Goal: Communication & Community: Connect with others

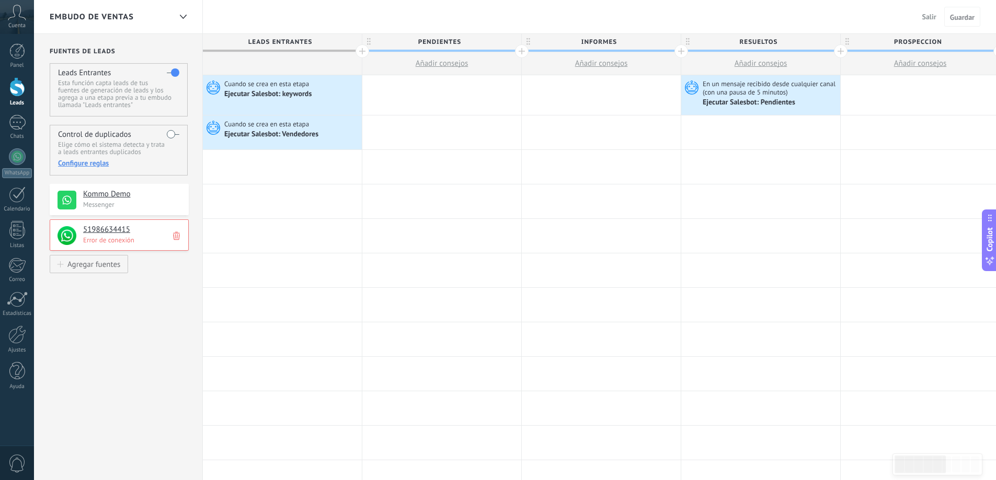
click at [120, 231] on h4 "51986634415" at bounding box center [132, 230] width 98 height 10
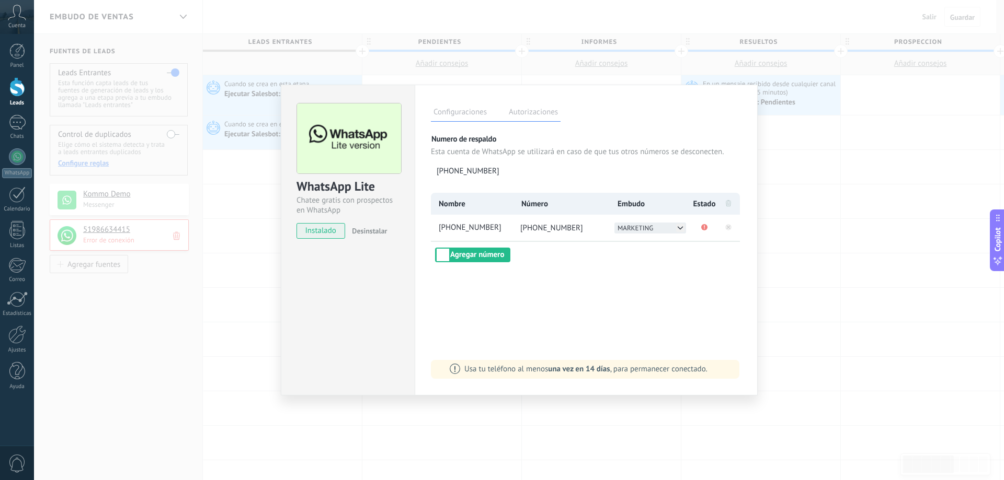
click at [682, 229] on icon at bounding box center [680, 228] width 8 height 8
drag, startPoint x: 828, startPoint y: 175, endPoint x: 804, endPoint y: 181, distance: 24.7
click at [827, 175] on div "WhatsApp Lite Chatee gratis con prospectos en WhatsApp instalado Desinstalar Co…" at bounding box center [519, 240] width 970 height 480
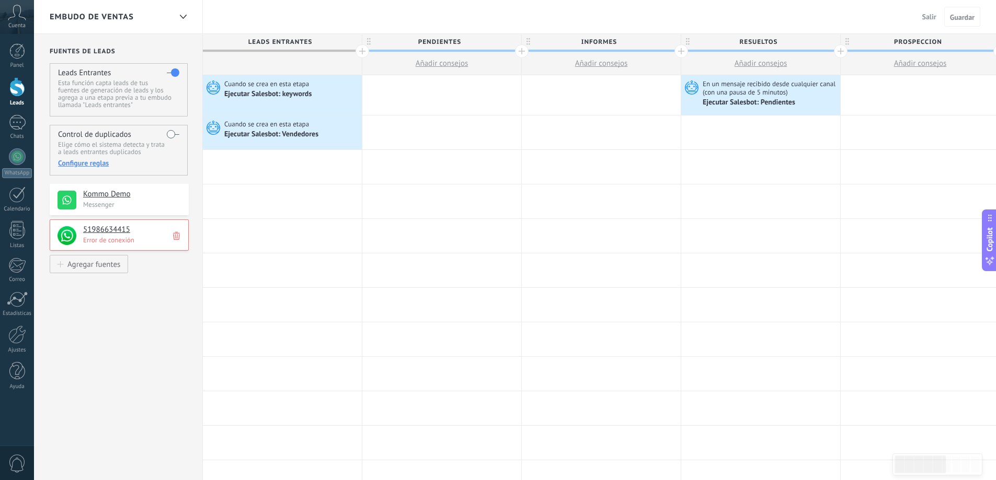
click at [103, 192] on h4 "Kommo Demo" at bounding box center [132, 194] width 98 height 10
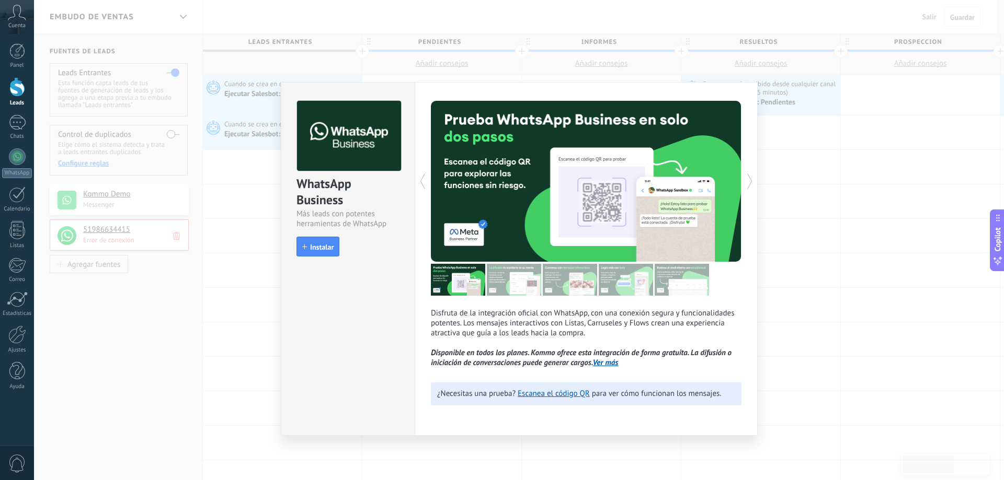
click at [839, 333] on div "WhatsApp Business Más leads con potentes herramientas de WhatsApp install Insta…" at bounding box center [519, 240] width 970 height 480
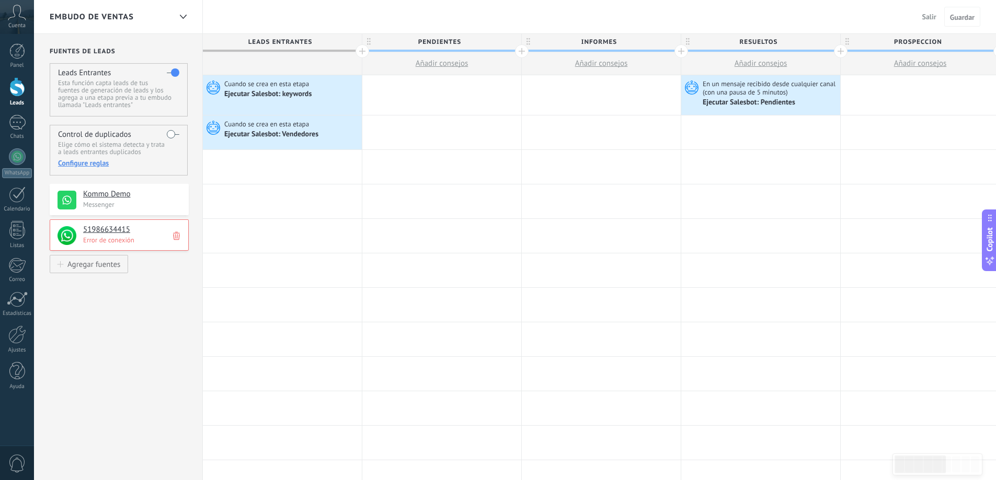
click at [14, 21] on div "Cuenta" at bounding box center [17, 17] width 34 height 34
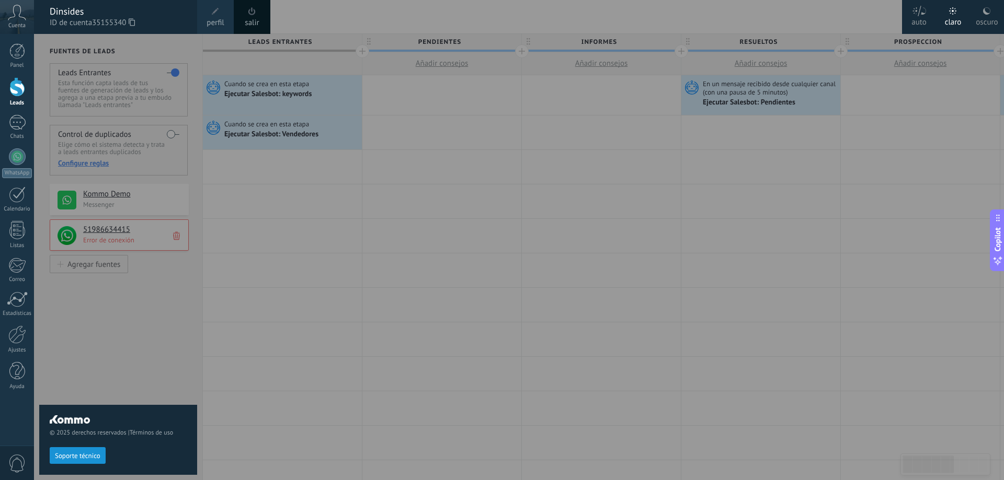
click at [9, 96] on div at bounding box center [17, 86] width 16 height 19
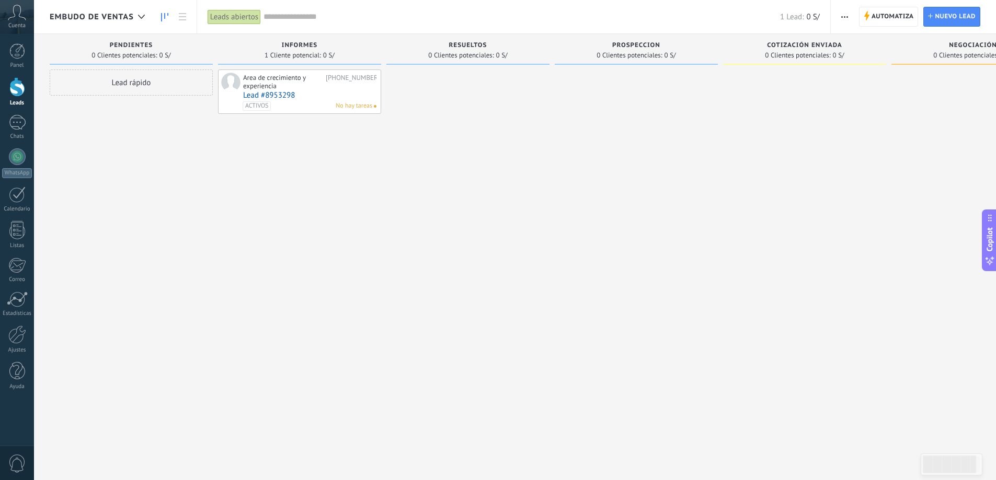
click at [17, 27] on span "Cuenta" at bounding box center [16, 25] width 17 height 7
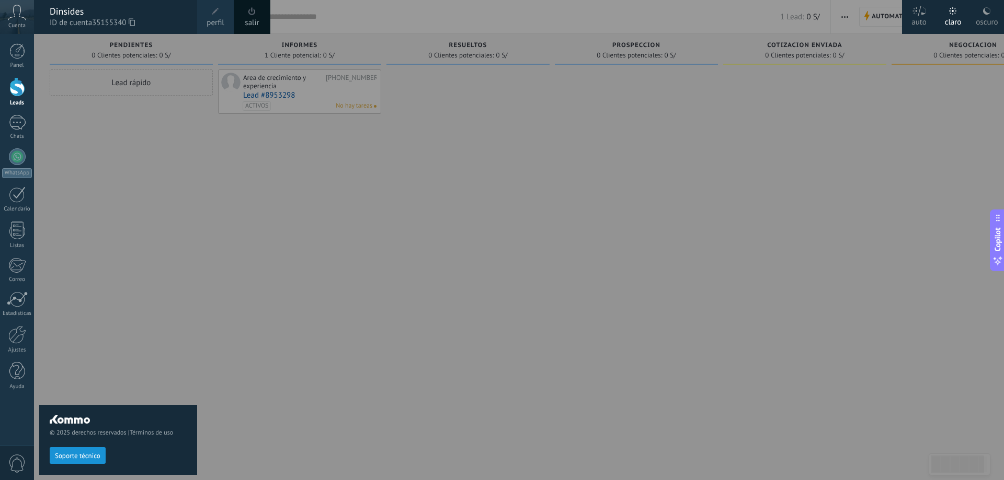
click at [19, 84] on div at bounding box center [17, 86] width 16 height 19
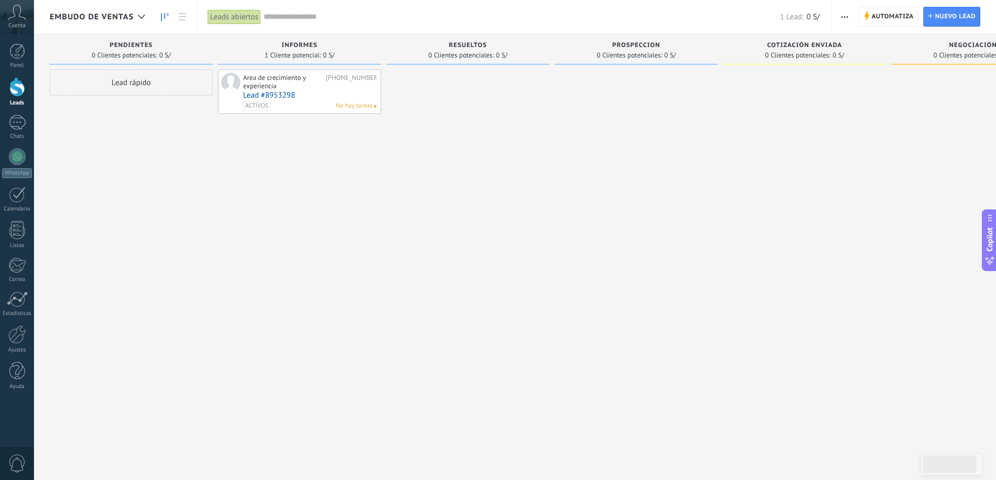
click at [13, 18] on icon at bounding box center [17, 13] width 18 height 16
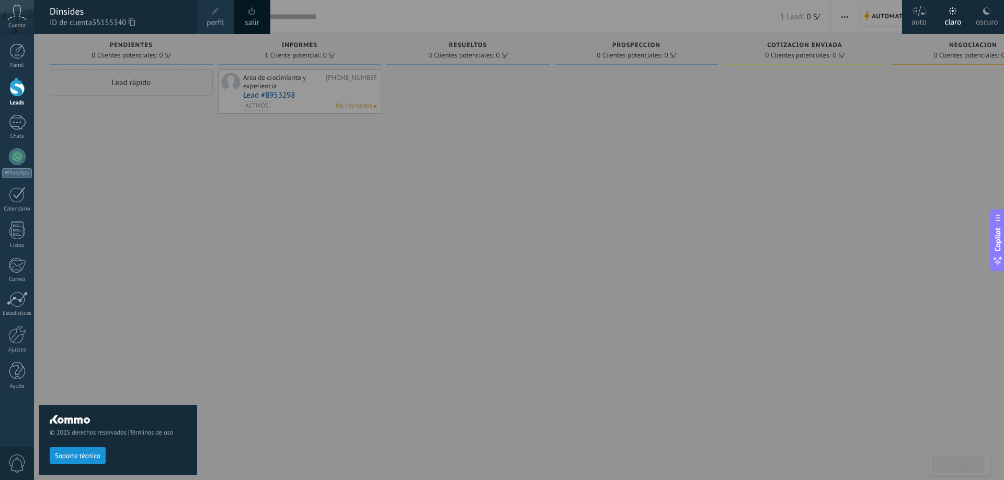
click at [473, 163] on div at bounding box center [536, 240] width 1004 height 480
